Goal: Use online tool/utility: Utilize a website feature to perform a specific function

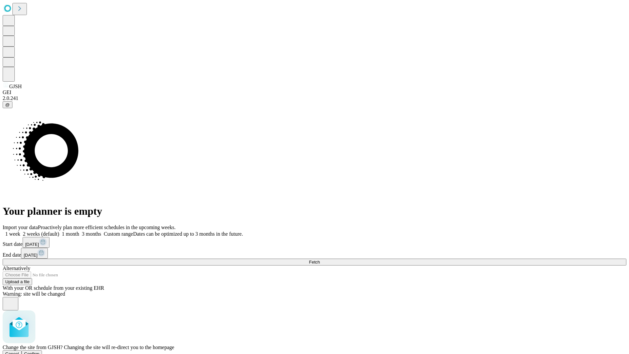
click at [40, 351] on span "Confirm" at bounding box center [31, 353] width 15 height 5
click at [20, 231] on label "1 week" at bounding box center [12, 234] width 18 height 6
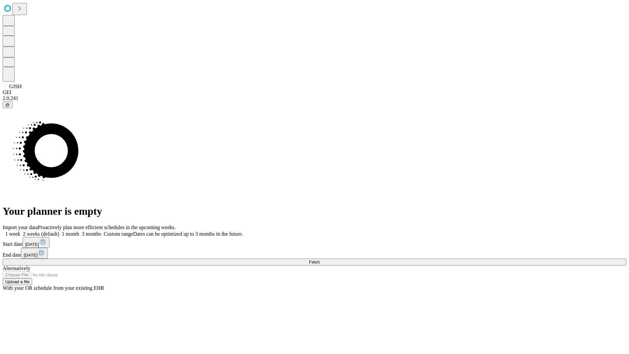
click at [320, 260] on span "Fetch" at bounding box center [314, 262] width 11 height 5
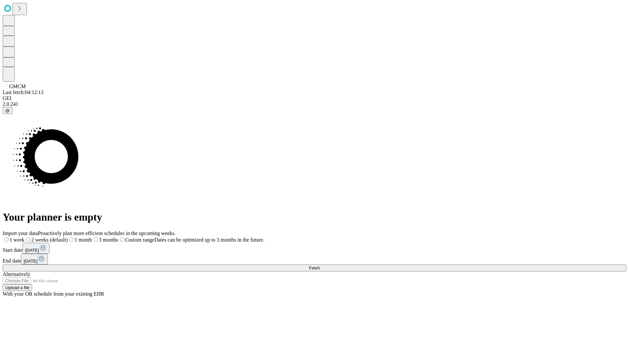
click at [25, 237] on label "1 week" at bounding box center [14, 240] width 22 height 6
click at [320, 265] on span "Fetch" at bounding box center [314, 267] width 11 height 5
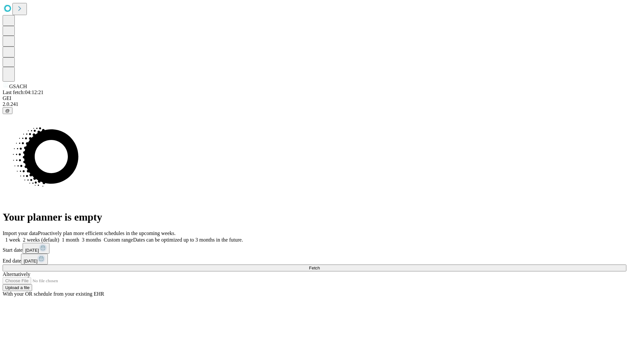
click at [20, 237] on label "1 week" at bounding box center [12, 240] width 18 height 6
click at [320, 265] on span "Fetch" at bounding box center [314, 267] width 11 height 5
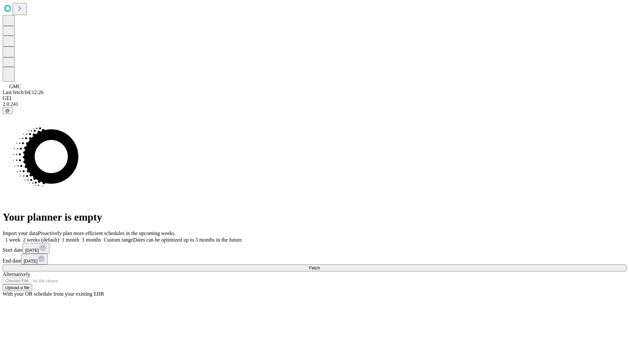
click at [20, 237] on label "1 week" at bounding box center [12, 240] width 18 height 6
click at [320, 265] on span "Fetch" at bounding box center [314, 267] width 11 height 5
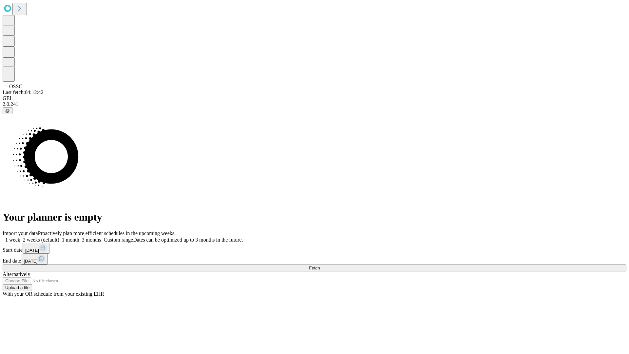
click at [320, 265] on span "Fetch" at bounding box center [314, 267] width 11 height 5
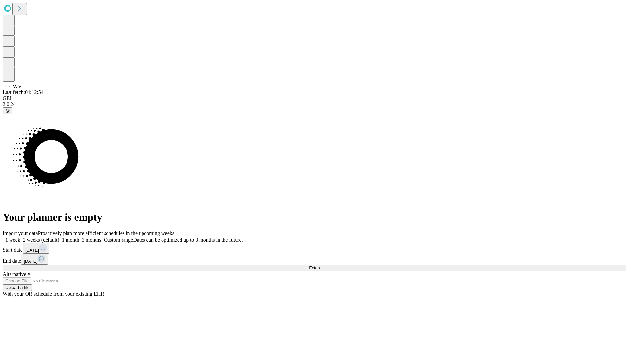
click at [320, 265] on span "Fetch" at bounding box center [314, 267] width 11 height 5
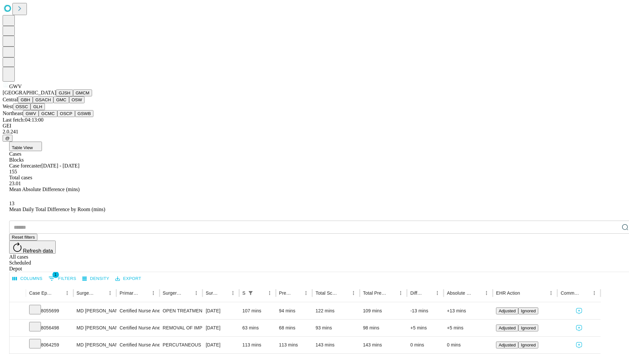
click at [51, 117] on button "GCMC" at bounding box center [48, 113] width 19 height 7
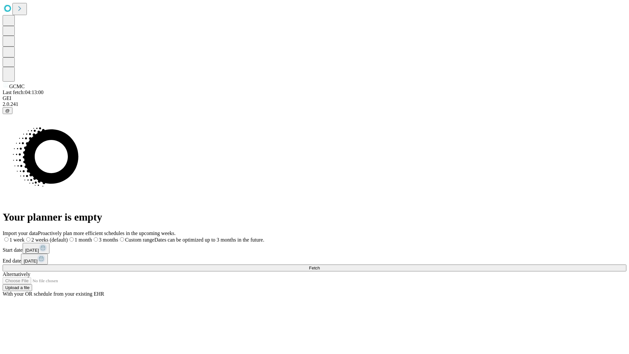
click at [25, 237] on label "1 week" at bounding box center [14, 240] width 22 height 6
click at [320, 265] on span "Fetch" at bounding box center [314, 267] width 11 height 5
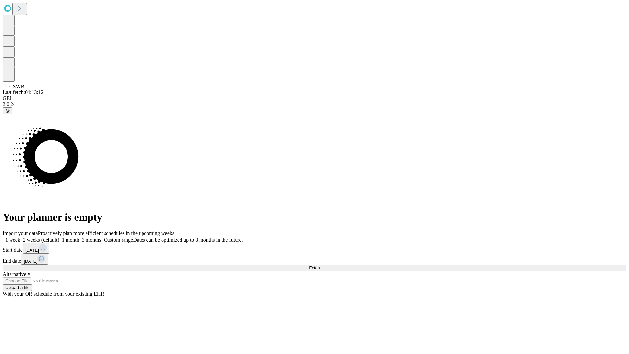
click at [320, 265] on span "Fetch" at bounding box center [314, 267] width 11 height 5
